Goal: Information Seeking & Learning: Learn about a topic

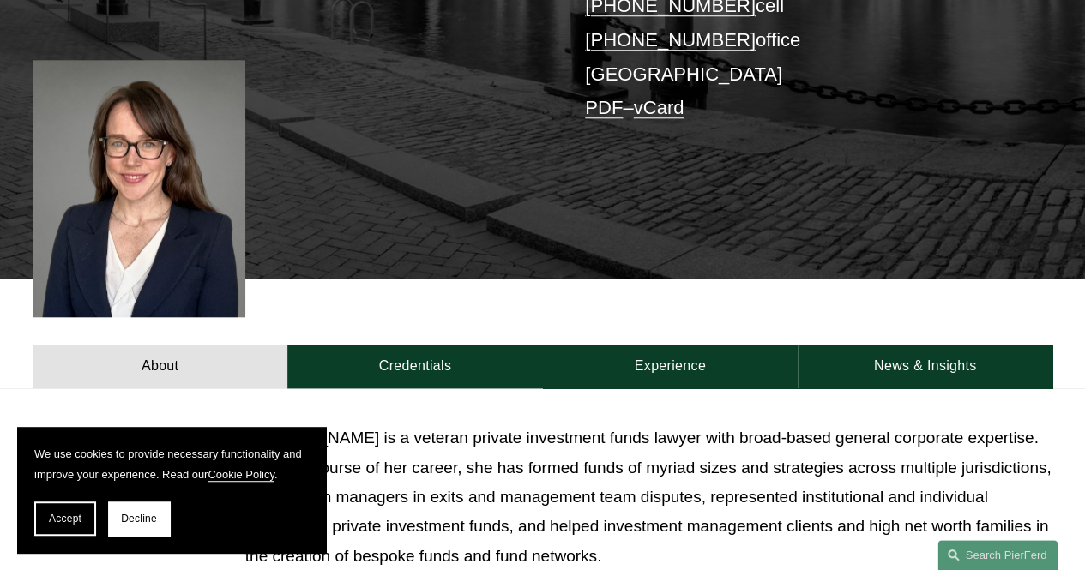
scroll to position [455, 0]
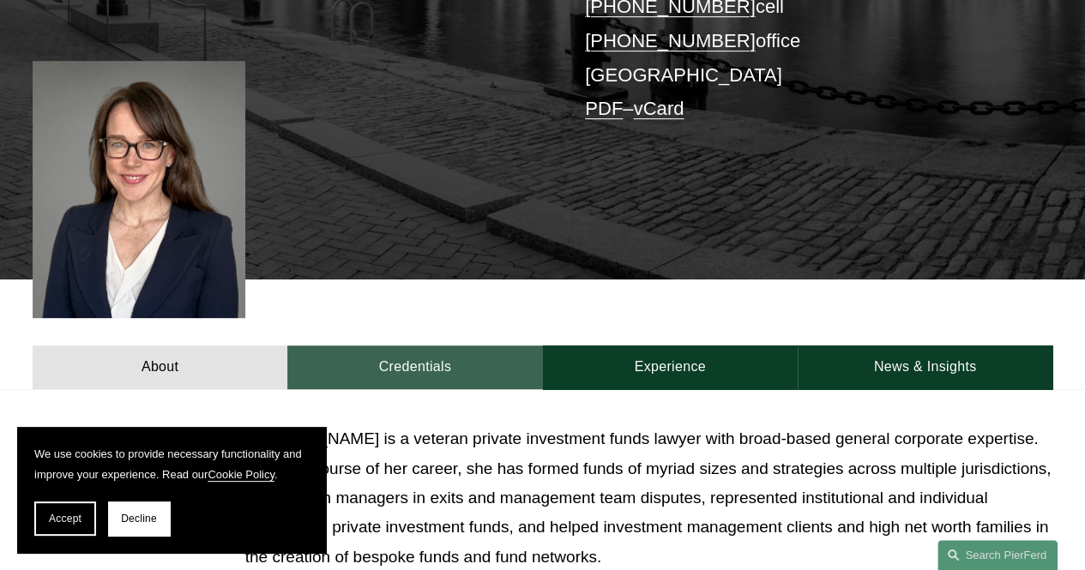
click at [411, 346] on link "Credentials" at bounding box center [414, 368] width 255 height 44
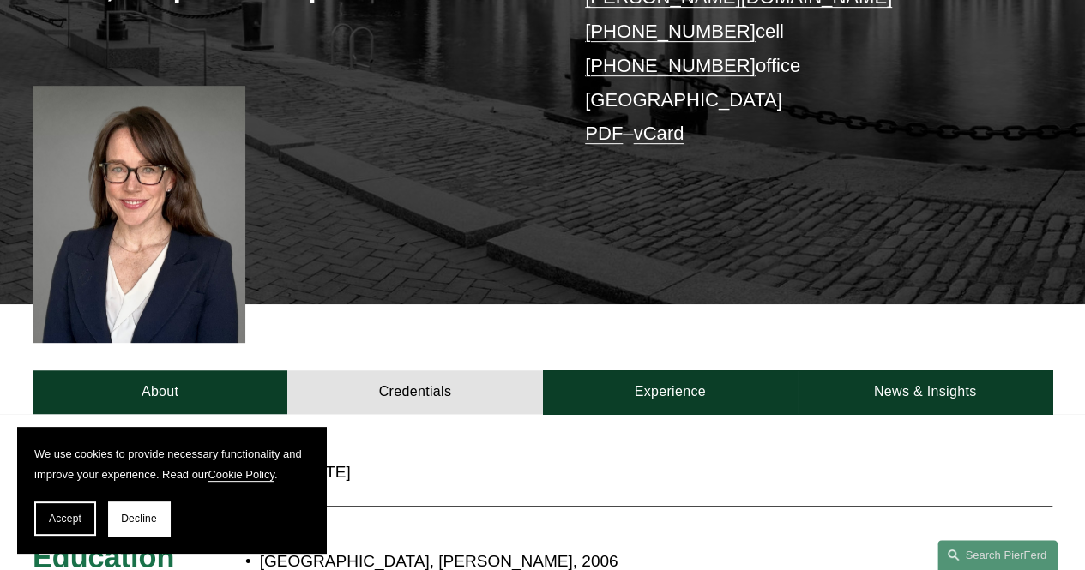
scroll to position [430, 0]
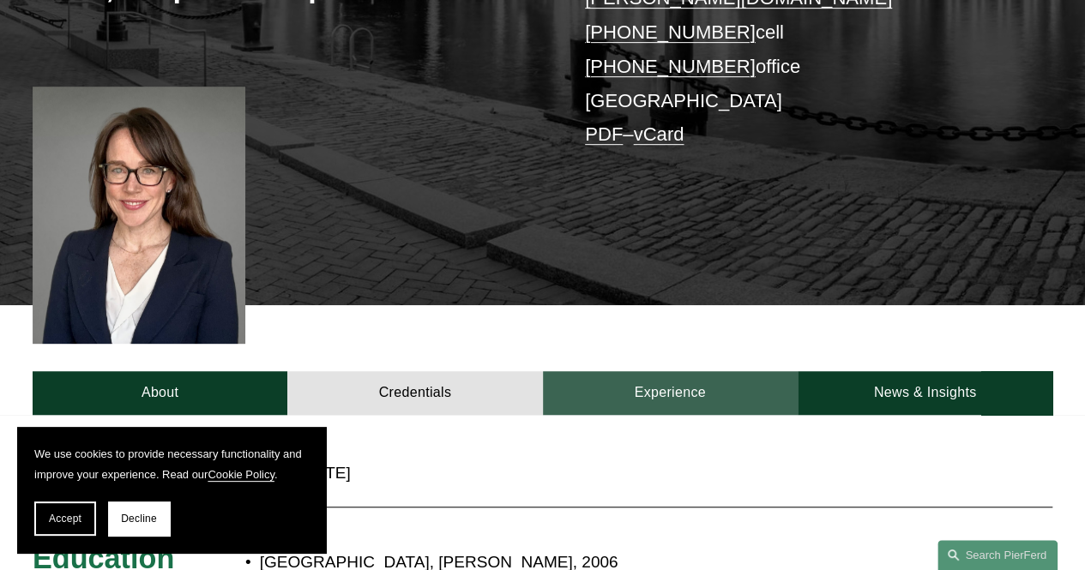
click at [663, 371] on link "Experience" at bounding box center [670, 393] width 255 height 44
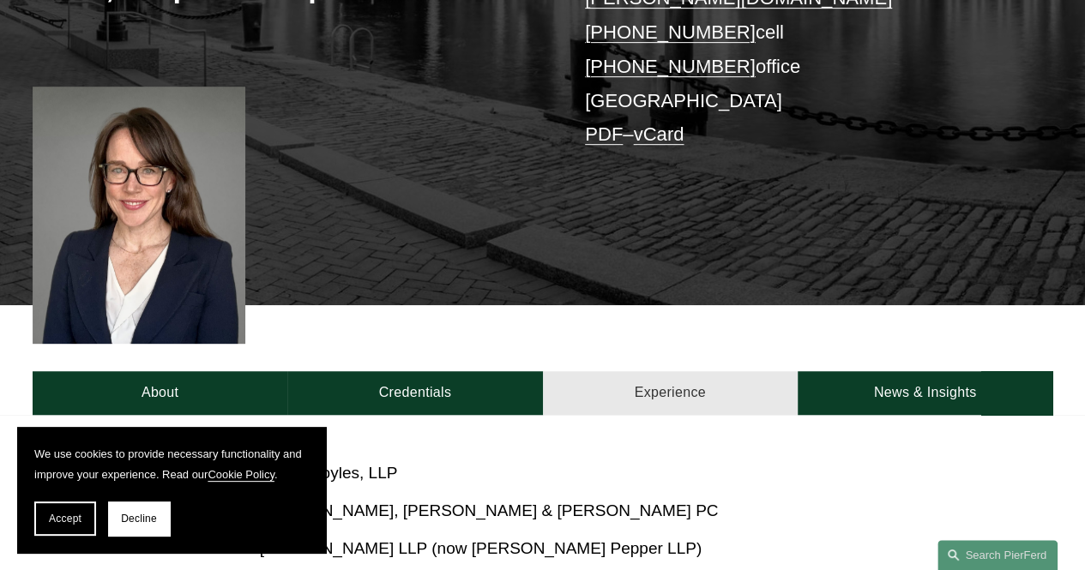
click at [663, 371] on link "Experience" at bounding box center [670, 393] width 255 height 44
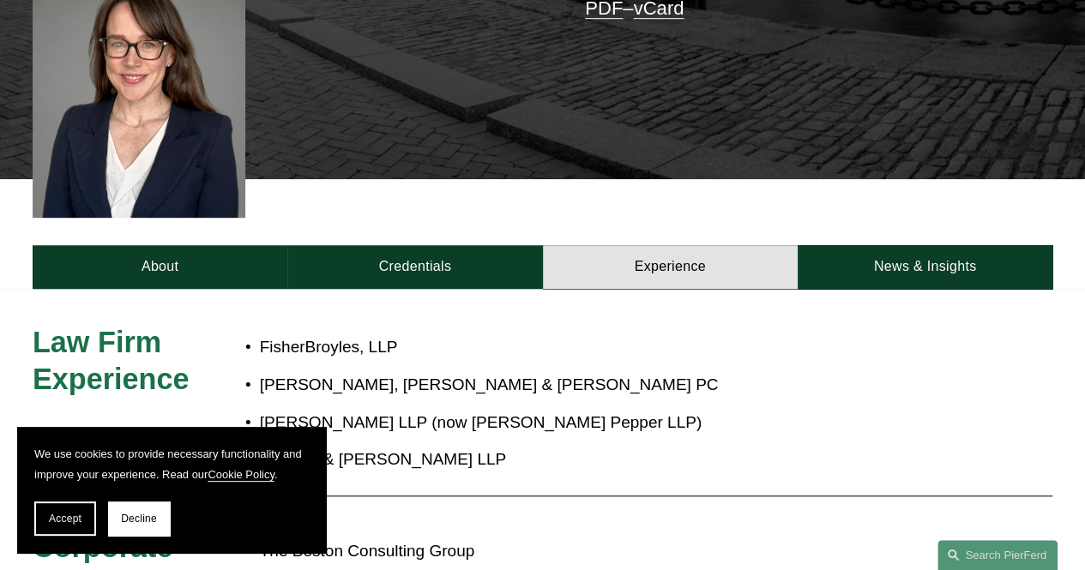
scroll to position [547, 0]
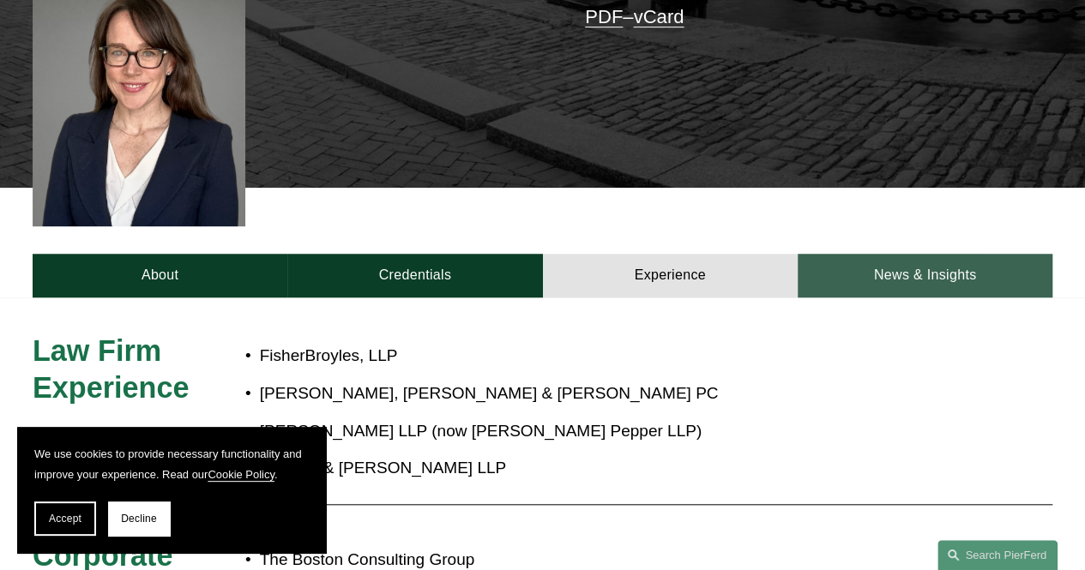
click at [894, 254] on link "News & Insights" at bounding box center [924, 276] width 255 height 44
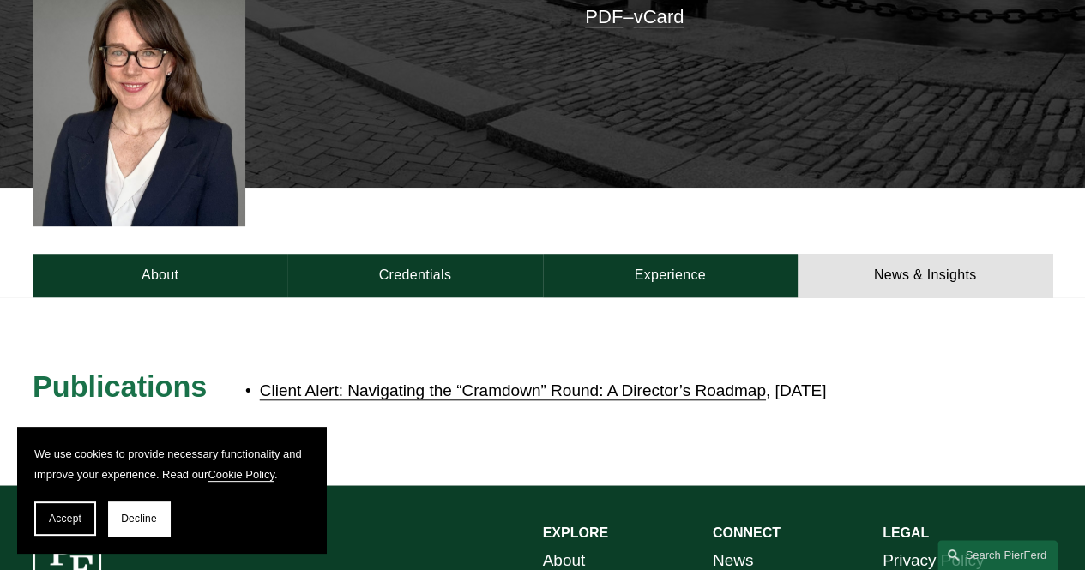
click at [629, 382] on link "Client Alert: Navigating the “Cramdown” Round: A Director’s Roadmap" at bounding box center [513, 391] width 506 height 18
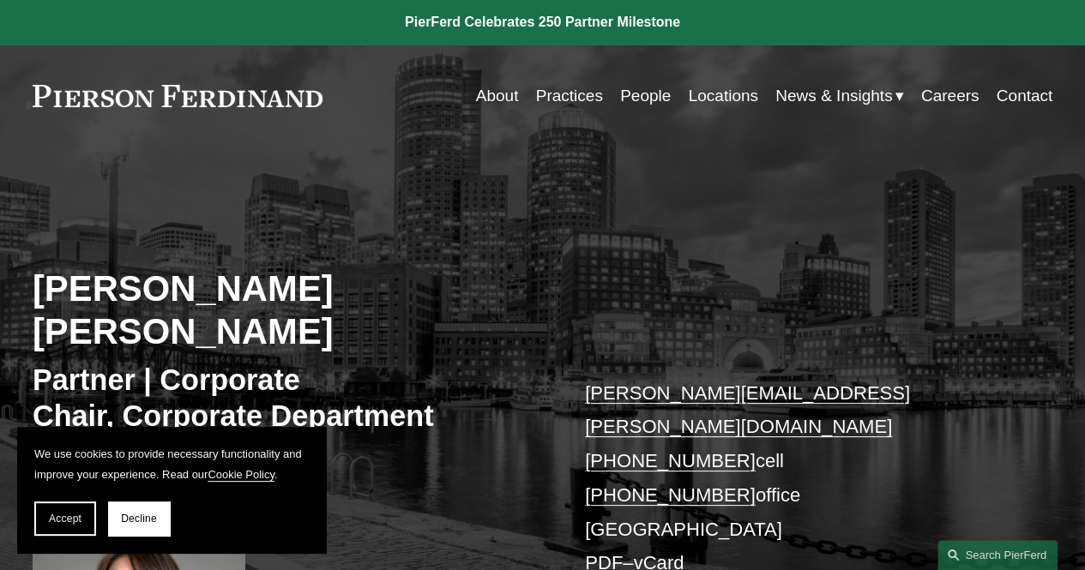
scroll to position [0, 0]
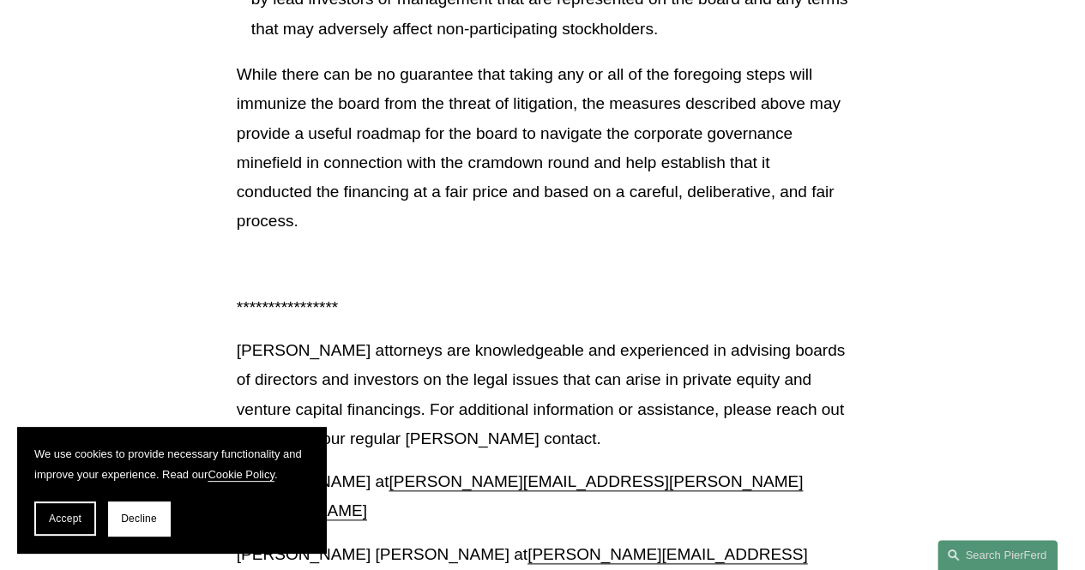
scroll to position [3981, 0]
